Goal: Information Seeking & Learning: Learn about a topic

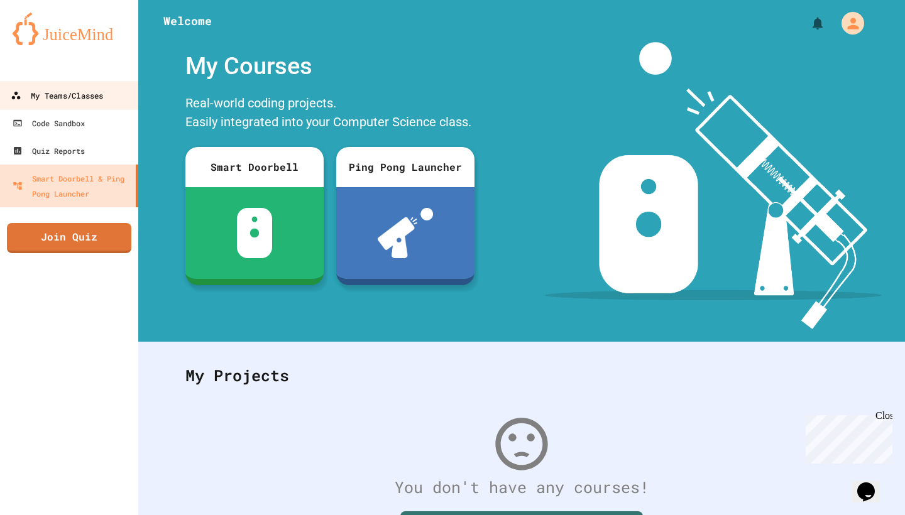
click at [79, 90] on div "My Teams/Classes" at bounding box center [57, 96] width 92 height 16
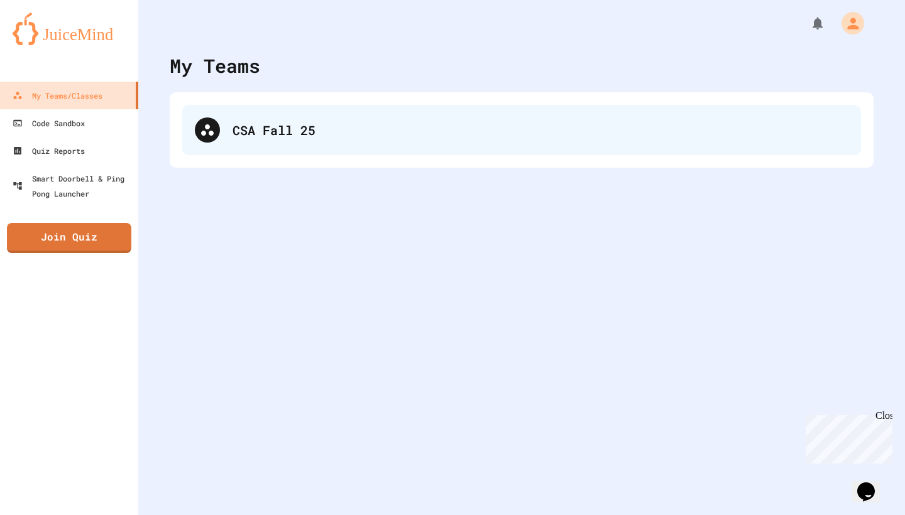
click at [231, 125] on div "CSA Fall 25" at bounding box center [521, 130] width 678 height 50
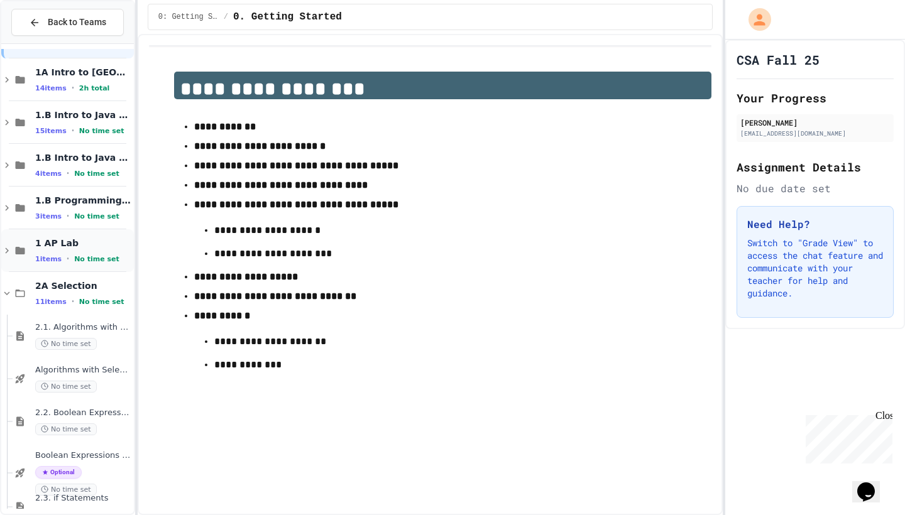
scroll to position [40, 0]
click at [50, 197] on span "1.B Programming Challenges" at bounding box center [83, 201] width 96 height 11
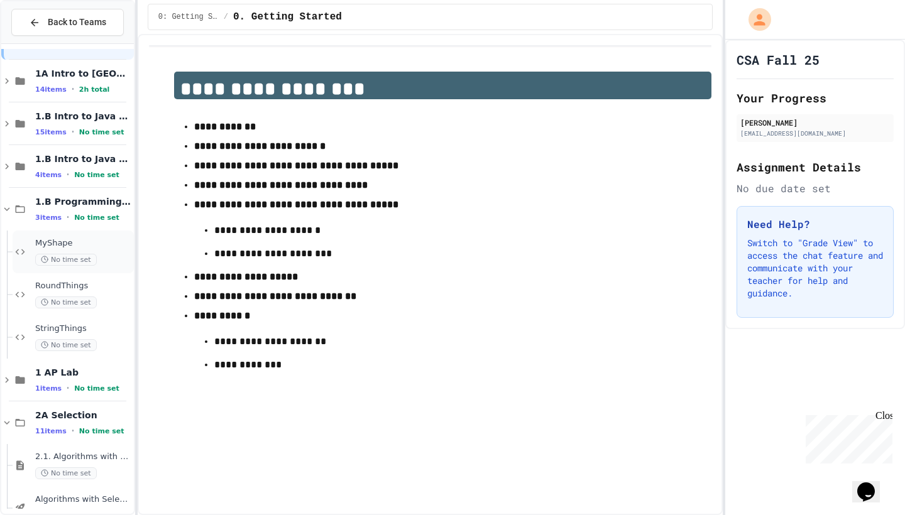
click at [62, 236] on div "MyShape No time set" at bounding box center [73, 252] width 121 height 43
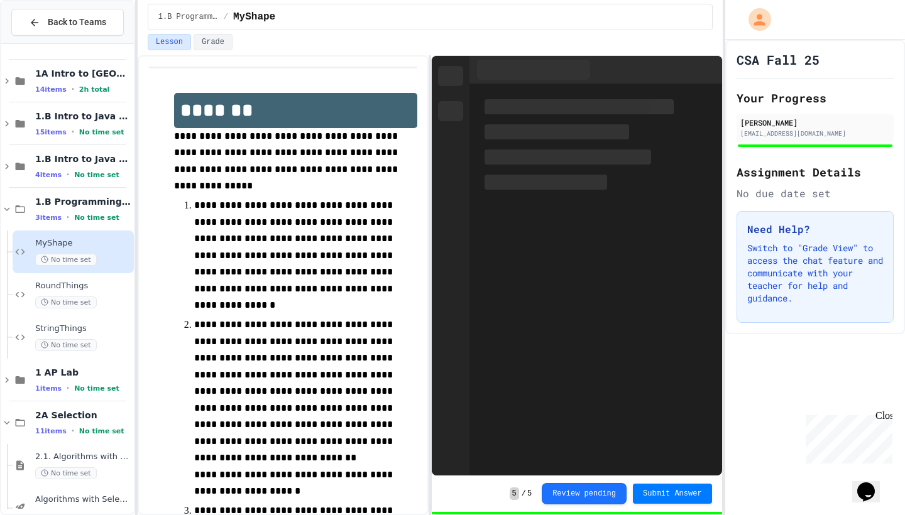
scroll to position [28, 0]
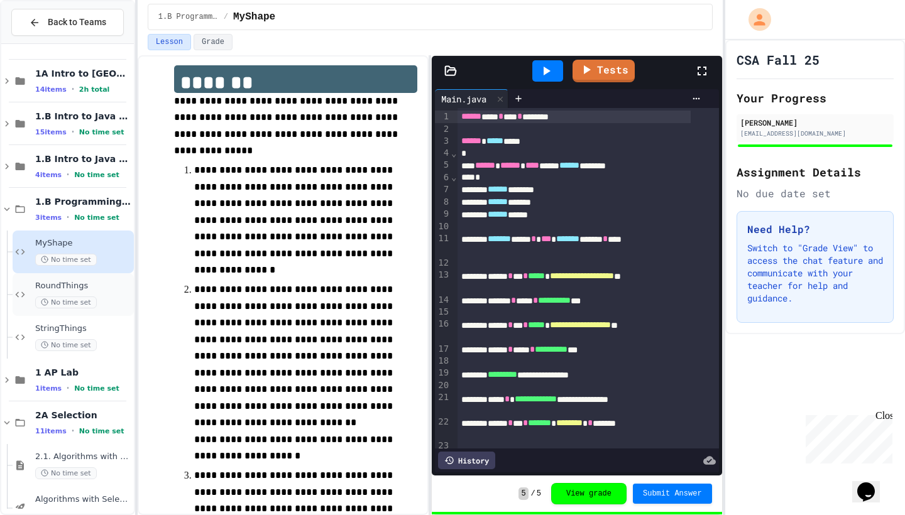
click at [60, 290] on span "RoundThings" at bounding box center [83, 286] width 96 height 11
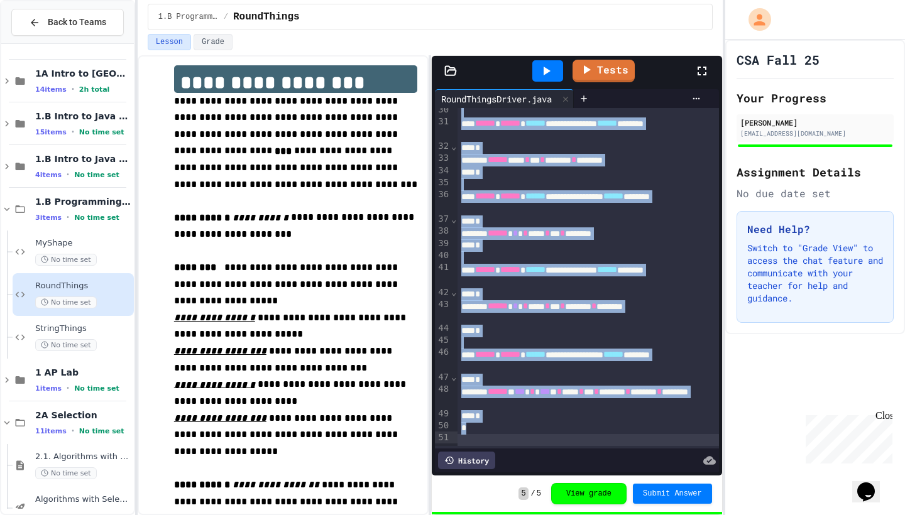
scroll to position [427, 0]
drag, startPoint x: 460, startPoint y: 112, endPoint x: 632, endPoint y: 463, distance: 390.5
click at [632, 463] on div "**********" at bounding box center [577, 280] width 290 height 389
copy div "**********"
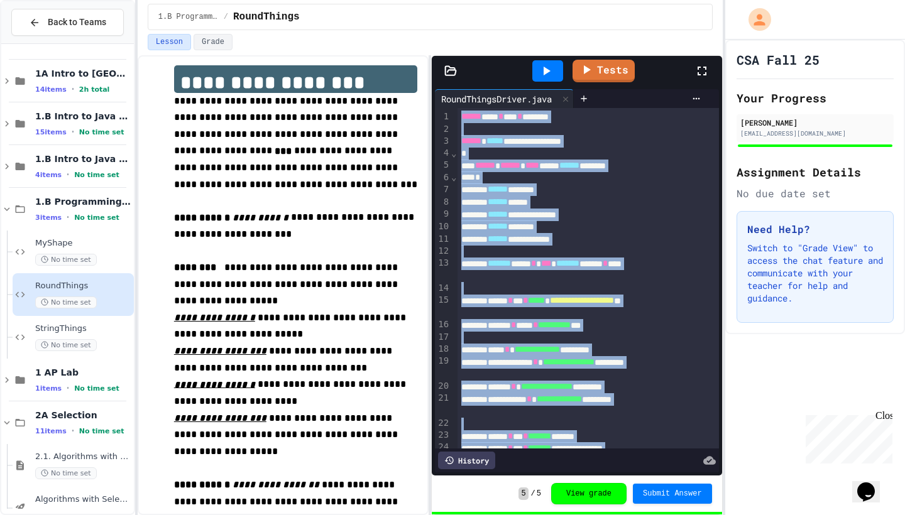
scroll to position [0, 0]
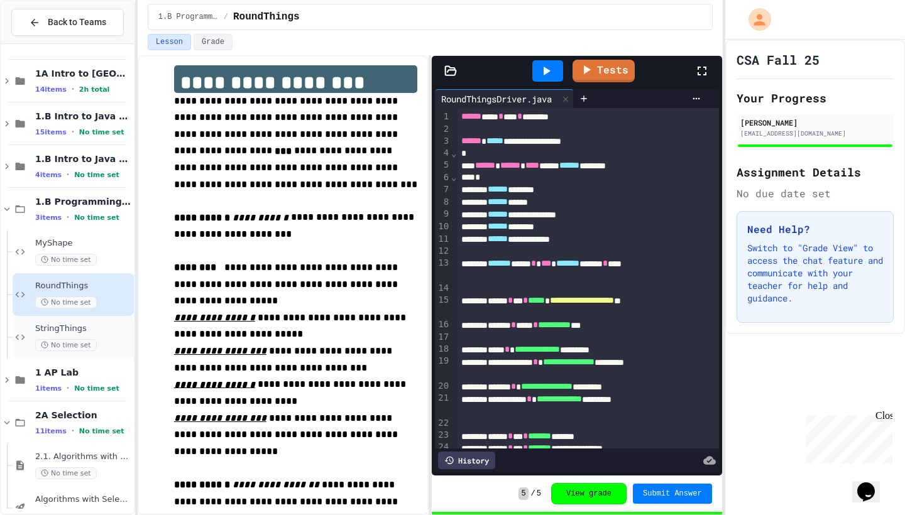
click at [66, 327] on span "StringThings" at bounding box center [83, 329] width 96 height 11
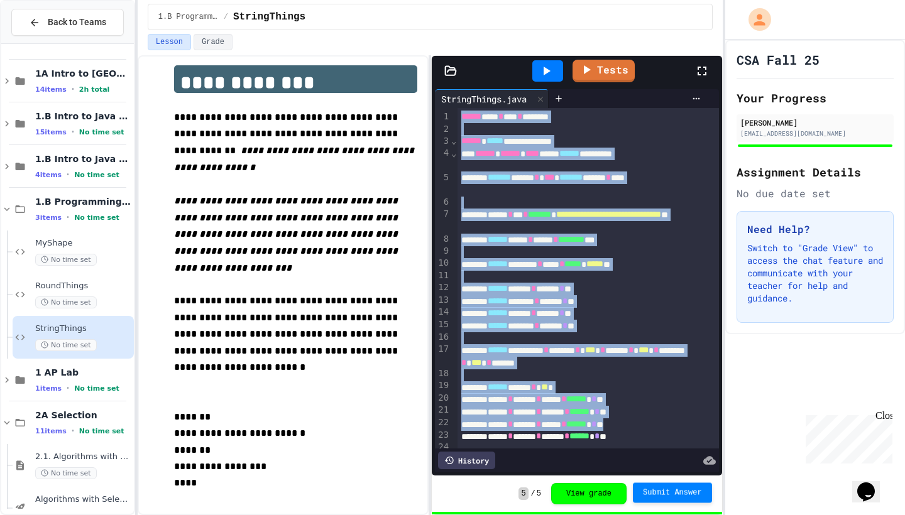
scroll to position [111, 0]
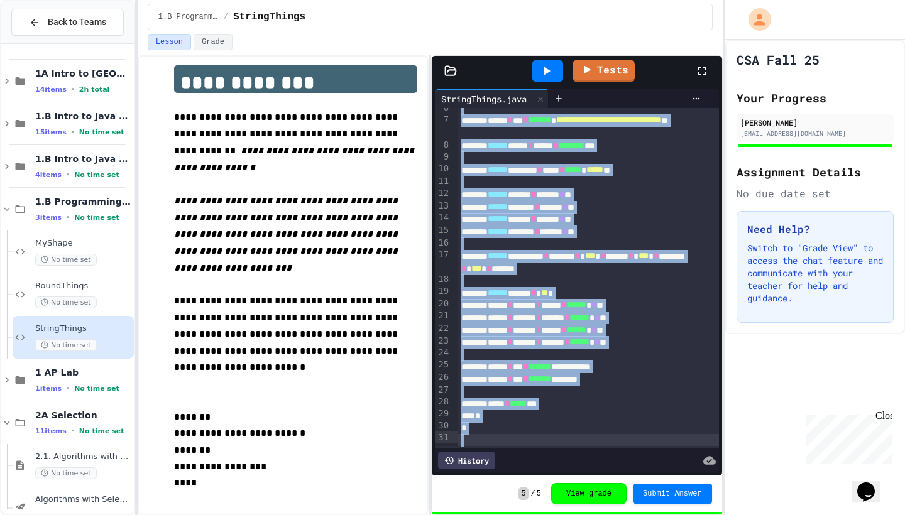
drag, startPoint x: 460, startPoint y: 117, endPoint x: 636, endPoint y: 428, distance: 356.9
click at [636, 428] on div "**********" at bounding box center [587, 231] width 261 height 435
copy div "**********"
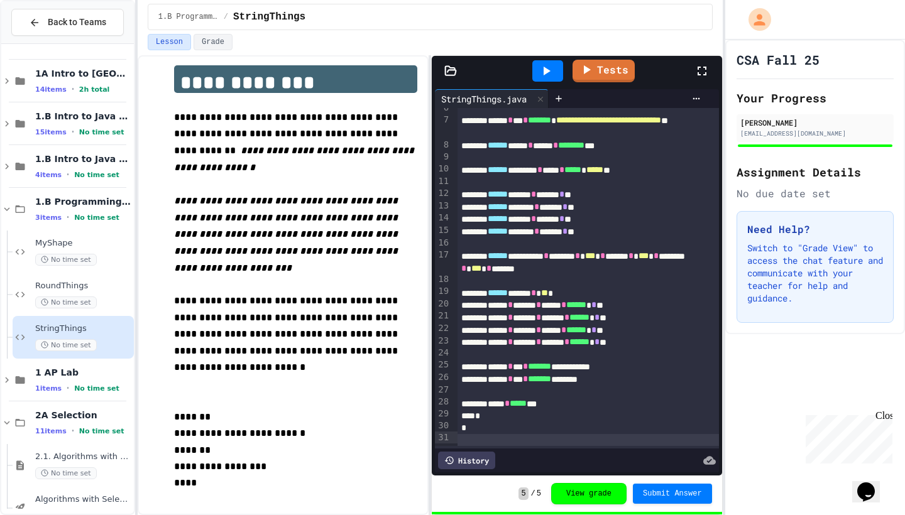
click at [622, 361] on div "**********" at bounding box center [573, 367] width 233 height 13
click at [6, 209] on icon at bounding box center [7, 209] width 6 height 4
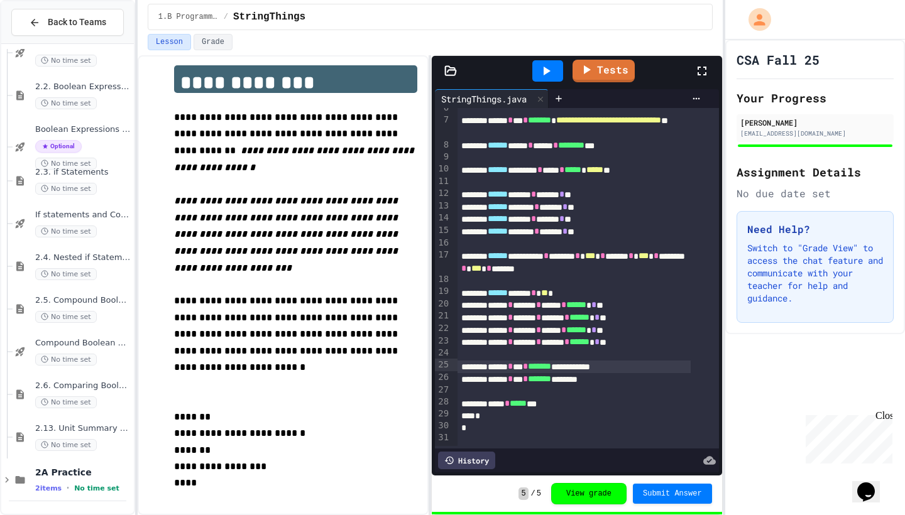
scroll to position [367, 0]
click at [62, 389] on span "2.6. Comparing Boolean Expressions ([PERSON_NAME] Laws)" at bounding box center [83, 386] width 96 height 11
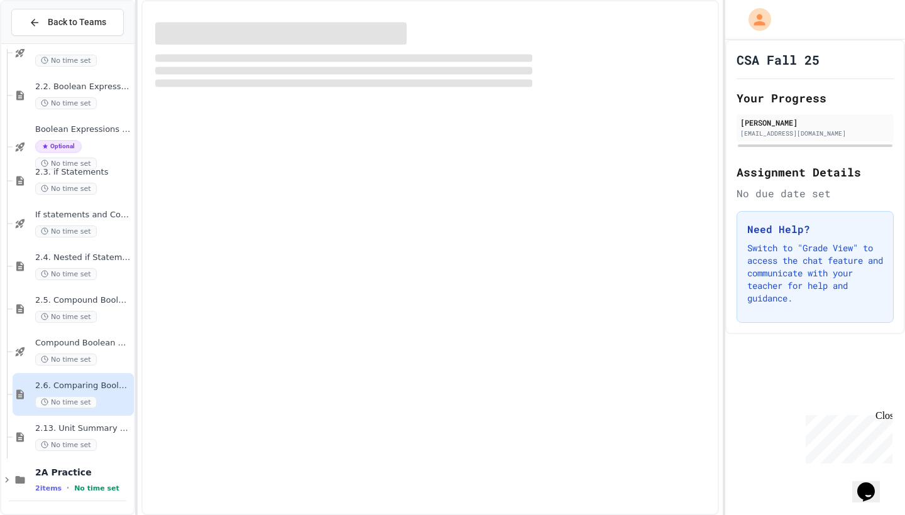
scroll to position [352, 0]
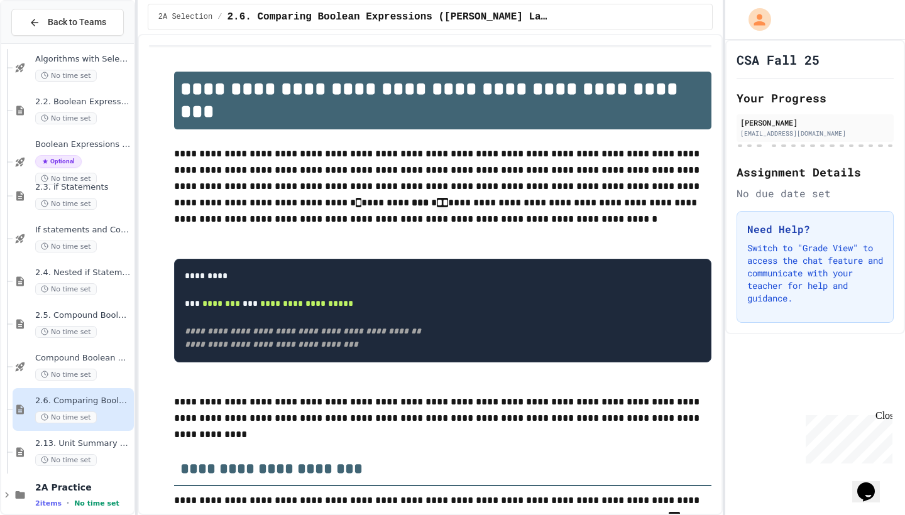
click at [64, 444] on span "2.13. Unit Summary 2a Selection (2.1-2.6)" at bounding box center [83, 443] width 96 height 11
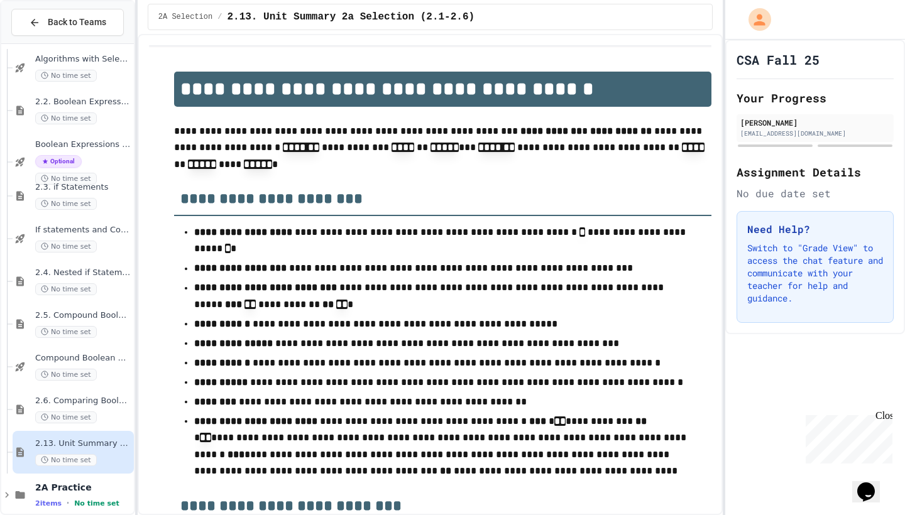
scroll to position [28, 0]
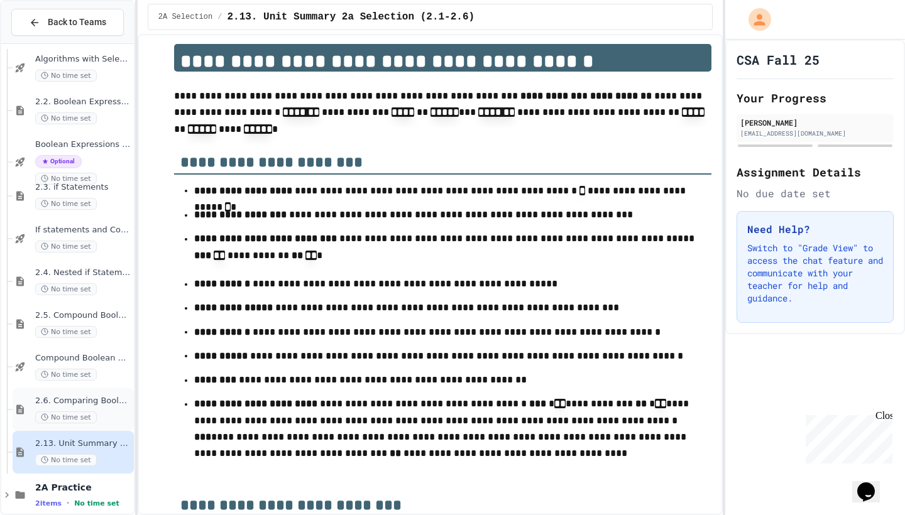
click at [64, 397] on span "2.6. Comparing Boolean Expressions ([PERSON_NAME] Laws)" at bounding box center [83, 401] width 96 height 11
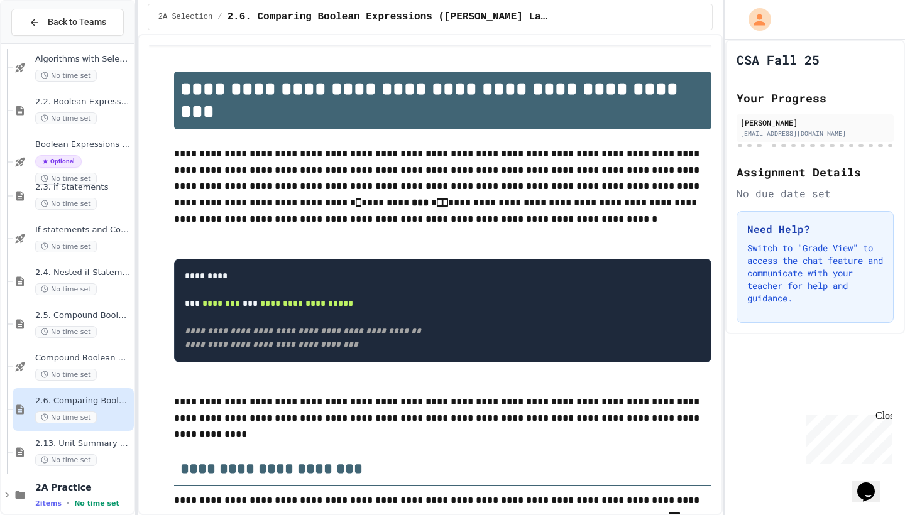
scroll to position [28, 0]
